Goal: Find specific page/section: Find specific page/section

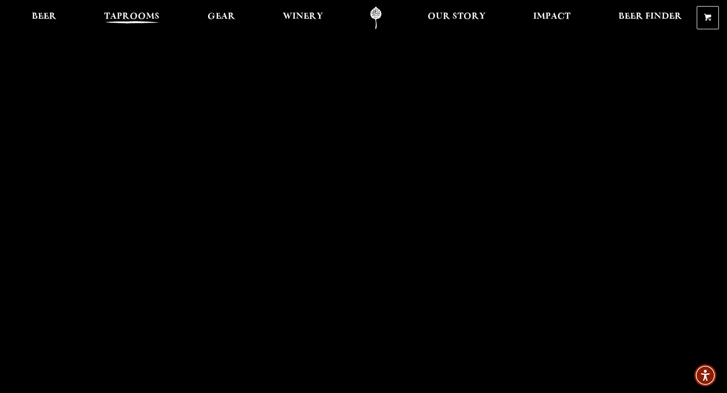
click at [139, 19] on span "Taprooms" at bounding box center [132, 17] width 56 height 8
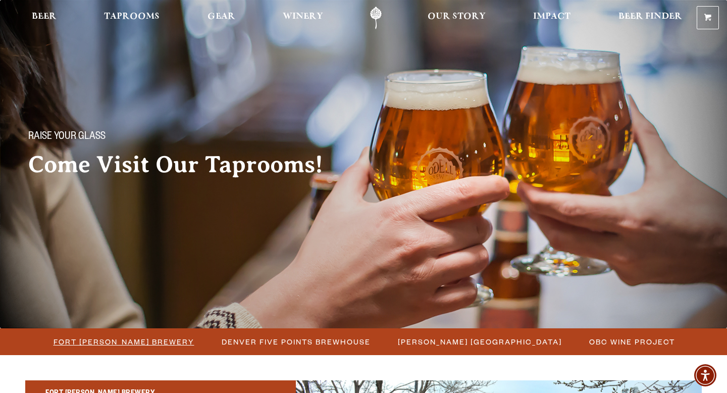
click at [115, 347] on span "Fort [PERSON_NAME] Brewery" at bounding box center [123, 341] width 141 height 15
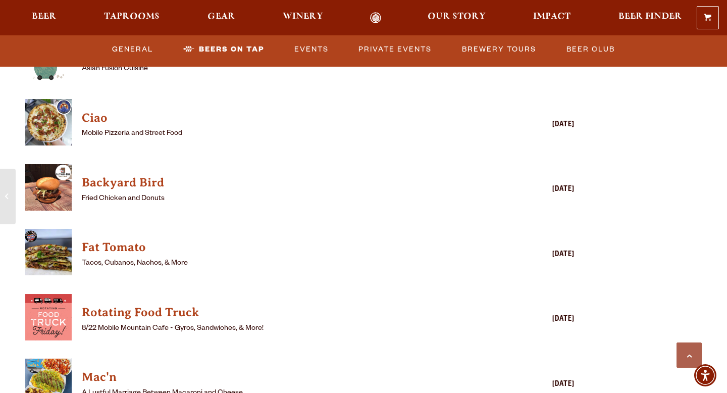
scroll to position [2502, 0]
click at [143, 176] on h4 "Backyard Bird" at bounding box center [285, 182] width 407 height 16
click at [124, 239] on h4 "Fat Tomato" at bounding box center [285, 247] width 407 height 16
